Goal: Task Accomplishment & Management: Use online tool/utility

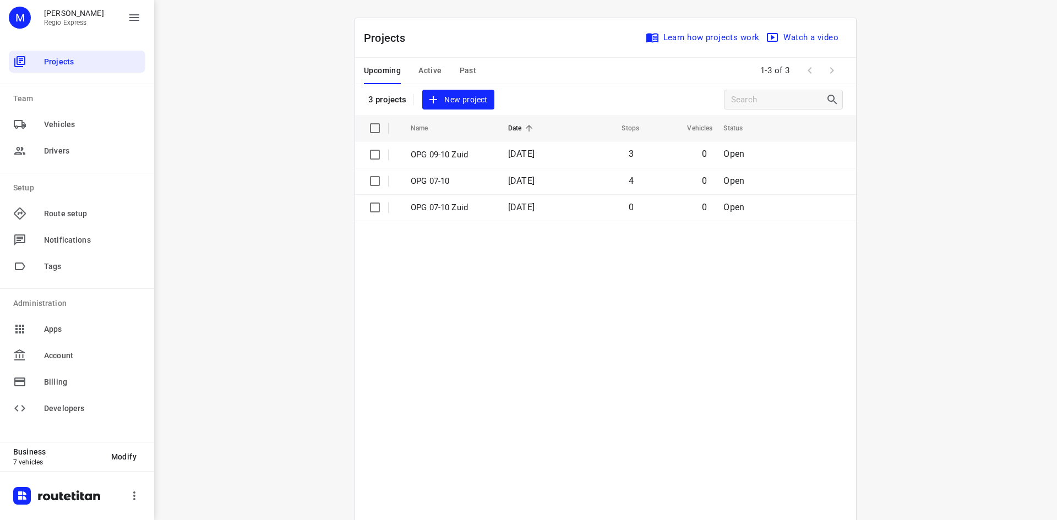
click at [426, 77] on span "Active" at bounding box center [429, 71] width 23 height 14
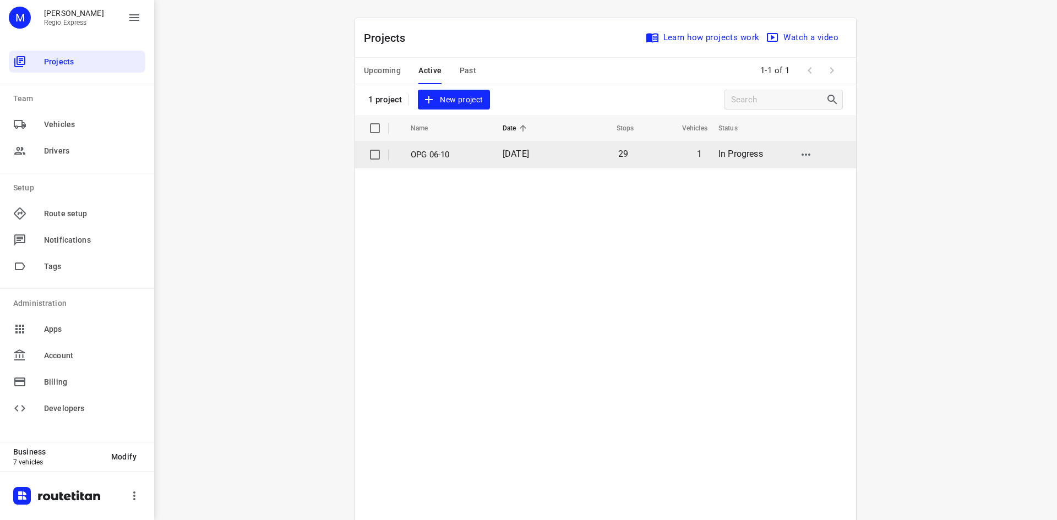
click at [529, 157] on span "06 Oct 2025" at bounding box center [516, 154] width 26 height 10
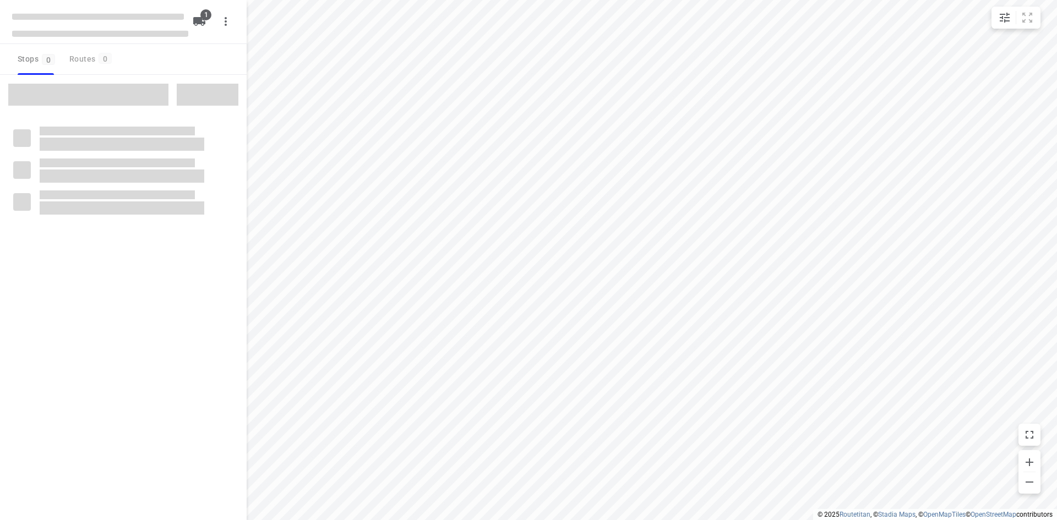
type input "distance"
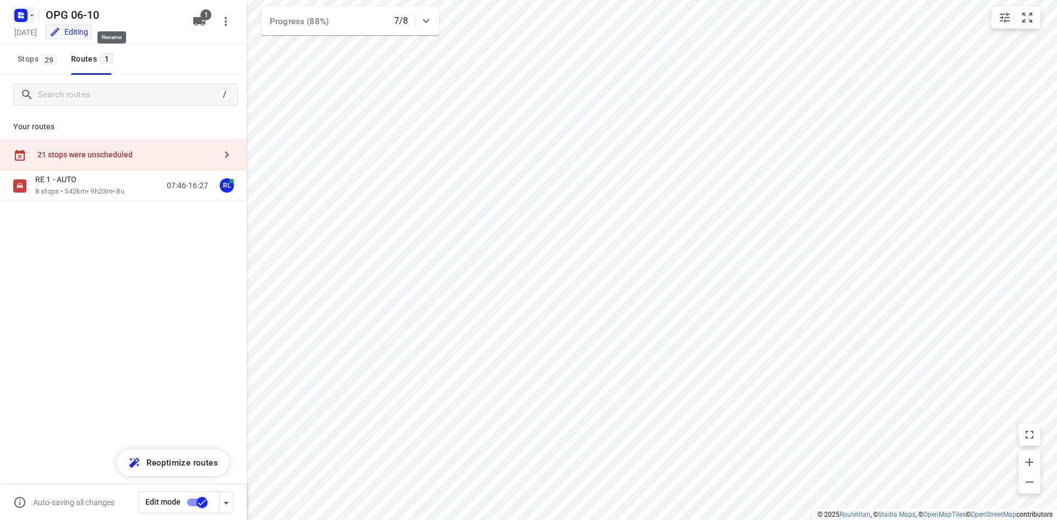
click at [28, 19] on icon "button" at bounding box center [32, 15] width 9 height 9
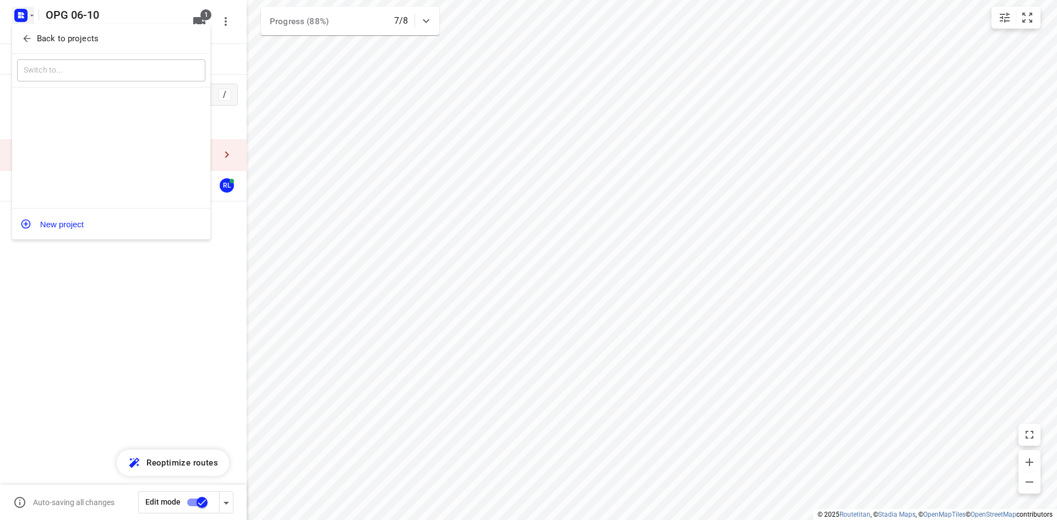
click at [29, 29] on div "Back to projects" at bounding box center [111, 39] width 198 height 30
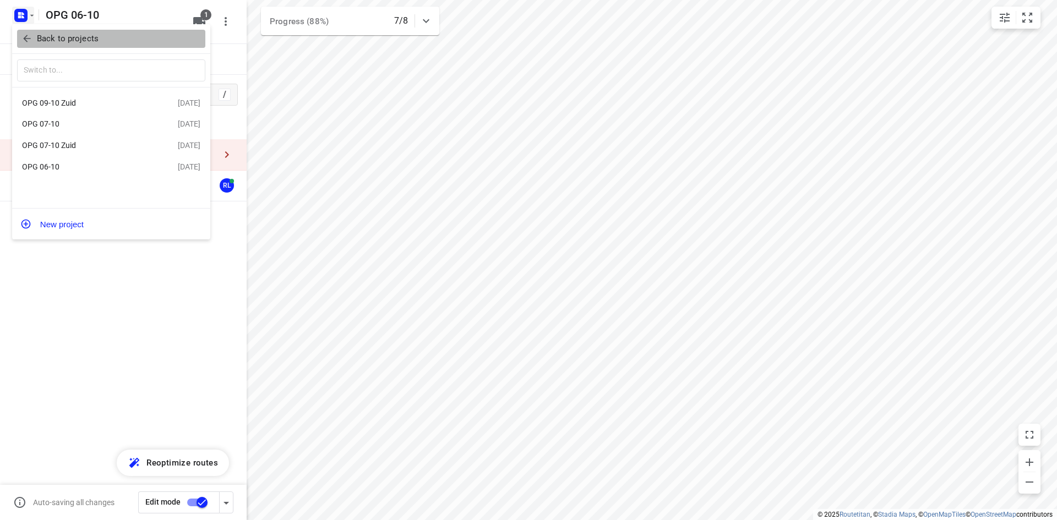
click at [100, 47] on button "Back to projects" at bounding box center [111, 39] width 188 height 18
